Goal: Transaction & Acquisition: Purchase product/service

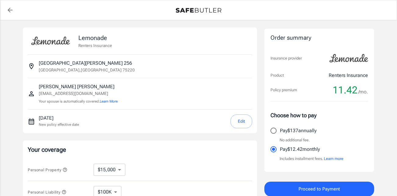
select select "15000"
select select "500"
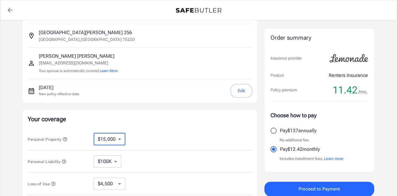
click at [123, 140] on select "$10,000 $15,000 $20,000 $25,000 $30,000 $40,000 $50,000 $100K $150K $200K $250K" at bounding box center [110, 139] width 32 height 12
select select "10000"
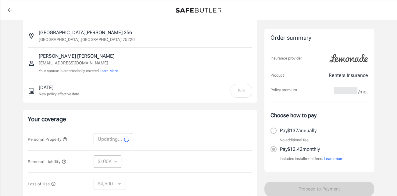
scroll to position [91, 0]
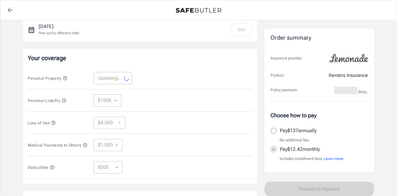
select select "10000"
select select "3000"
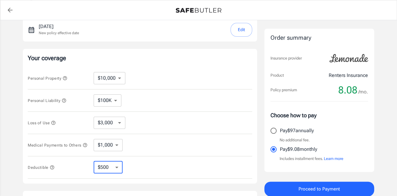
click at [118, 164] on select "$250 $500 $1,000 $2,500" at bounding box center [108, 167] width 29 height 12
select select "2500"
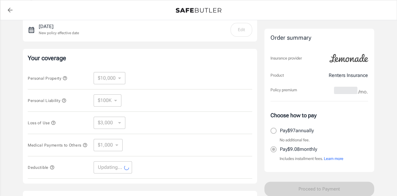
select select "2500"
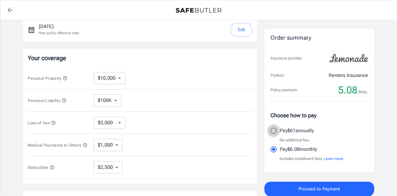
click at [273, 130] on input "Pay $61 annually" at bounding box center [273, 130] width 13 height 13
radio input "true"
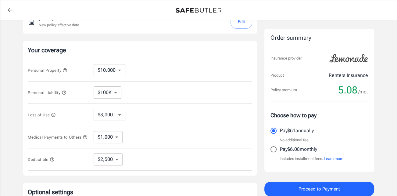
scroll to position [191, 0]
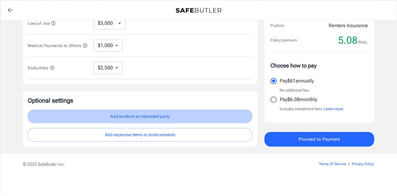
click at [220, 115] on button "Add landlord as interested party" at bounding box center [140, 116] width 224 height 14
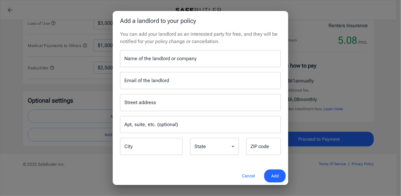
click at [186, 57] on input "Name of the landlord or company" at bounding box center [200, 58] width 161 height 17
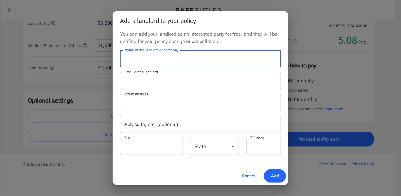
type input "[PERSON_NAME] Apartment Homes"
type input "[EMAIL_ADDRESS][DOMAIN_NAME]"
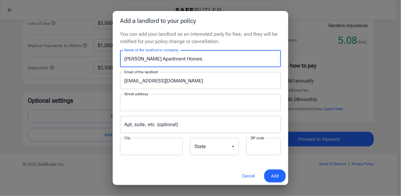
type input "[DOMAIN_NAME] 115009"
type input "Carrollton"
type input "75011"
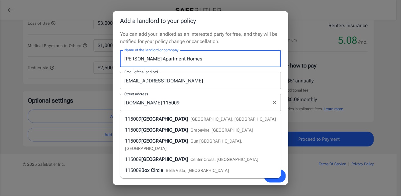
click at [233, 101] on input "[DOMAIN_NAME] 115009" at bounding box center [196, 103] width 146 height 12
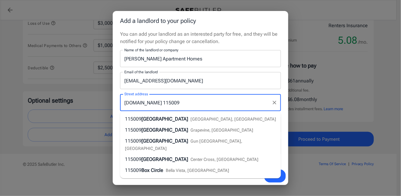
click at [252, 46] on div "You can add your landlord as an interested party for free, and they will be not…" at bounding box center [201, 98] width 176 height 136
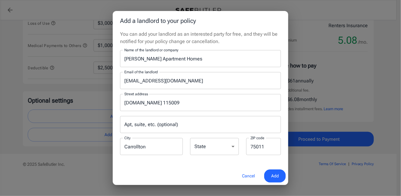
click at [211, 146] on select "[US_STATE] [US_STATE] [US_STATE] [US_STATE] [US_STATE] [US_STATE] [US_STATE] [U…" at bounding box center [214, 146] width 49 height 17
select select "[GEOGRAPHIC_DATA]"
click at [190, 138] on select "[US_STATE] [US_STATE] [US_STATE] [US_STATE] [US_STATE] [US_STATE] [US_STATE] [U…" at bounding box center [214, 146] width 49 height 17
click at [206, 164] on div "You can add your landlord as an interested party for free, and they will be not…" at bounding box center [201, 98] width 176 height 136
click at [276, 175] on span "Add" at bounding box center [275, 176] width 8 height 8
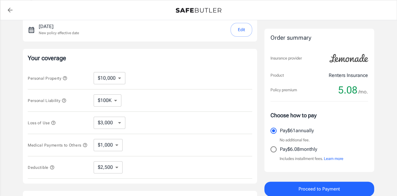
scroll to position [244, 0]
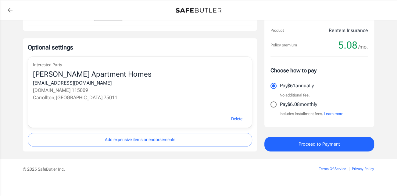
click at [288, 142] on button "Proceed to Payment" at bounding box center [319, 144] width 110 height 15
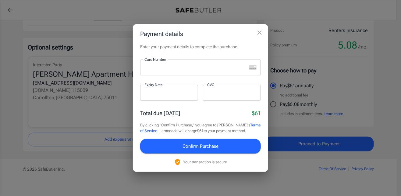
click at [181, 62] on div at bounding box center [193, 67] width 107 height 16
click at [224, 143] on button "Confirm Purchase" at bounding box center [200, 146] width 121 height 15
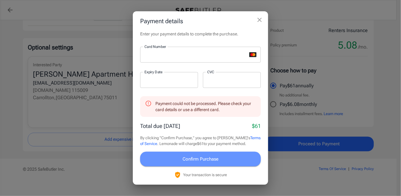
click at [205, 158] on span "Confirm Purchase" at bounding box center [201, 159] width 36 height 8
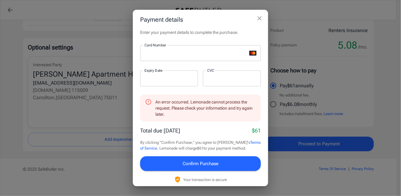
click at [261, 18] on icon "close" at bounding box center [259, 18] width 7 height 7
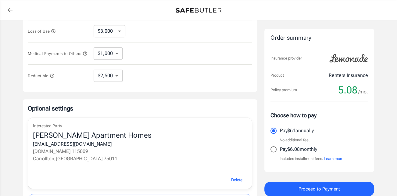
scroll to position [248, 0]
